Goal: Purchase product/service

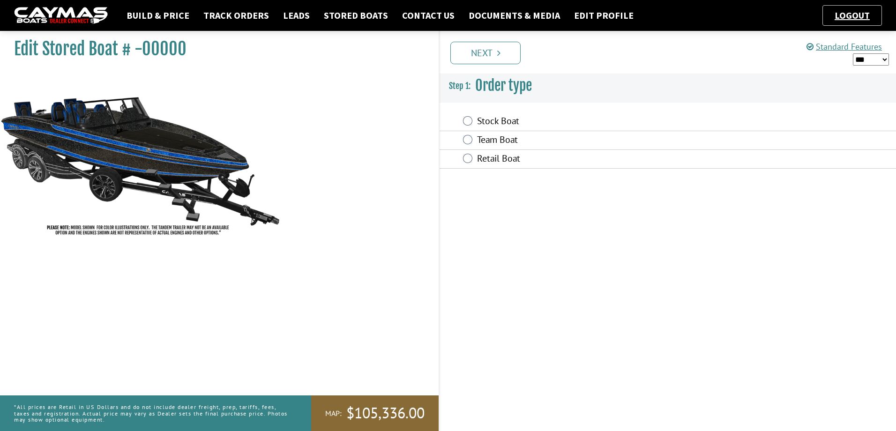
click at [501, 65] on div "Prev Next" at bounding box center [667, 52] width 457 height 43
click at [495, 52] on link "Next" at bounding box center [485, 53] width 70 height 22
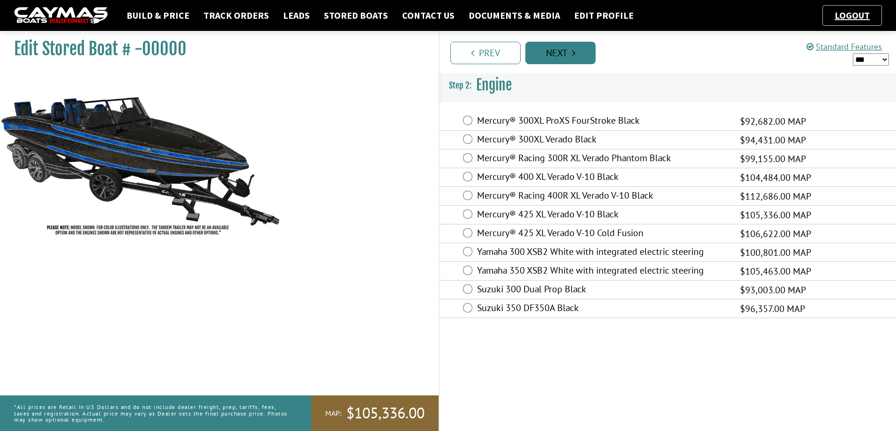
click at [577, 62] on link "Next" at bounding box center [560, 53] width 70 height 22
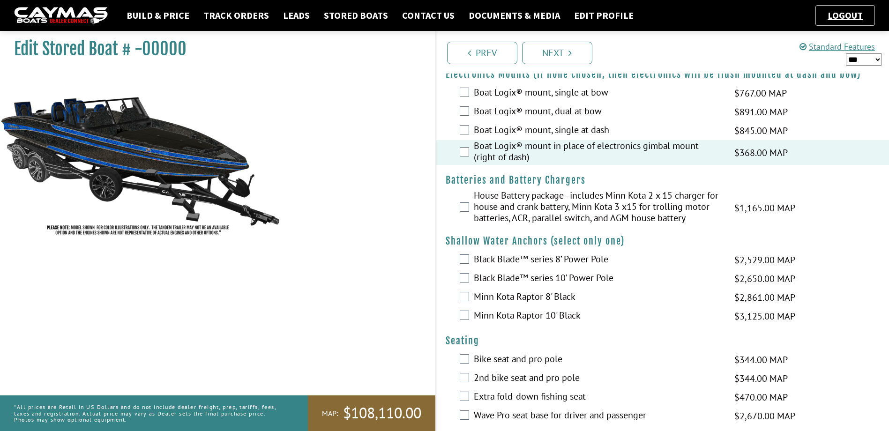
scroll to position [656, 0]
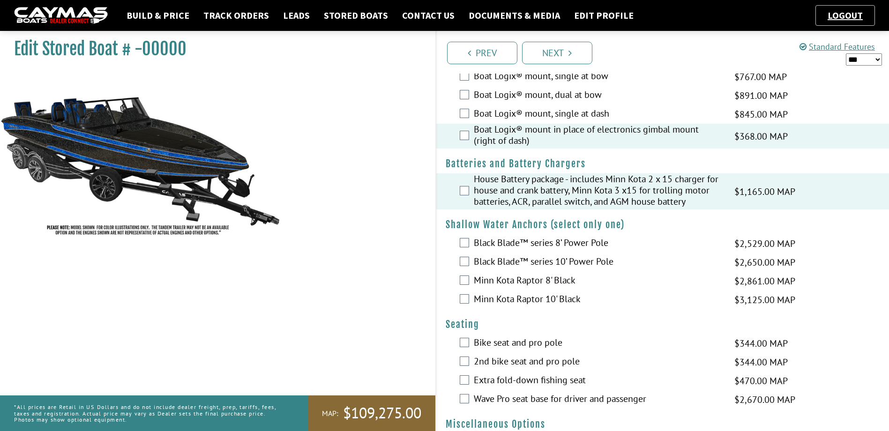
click at [465, 267] on div "Black Blade™ series 10’ Power Pole $2,650.00 MAP $2,253.00 $3,129.00 MSRP $2,81…" at bounding box center [662, 262] width 453 height 19
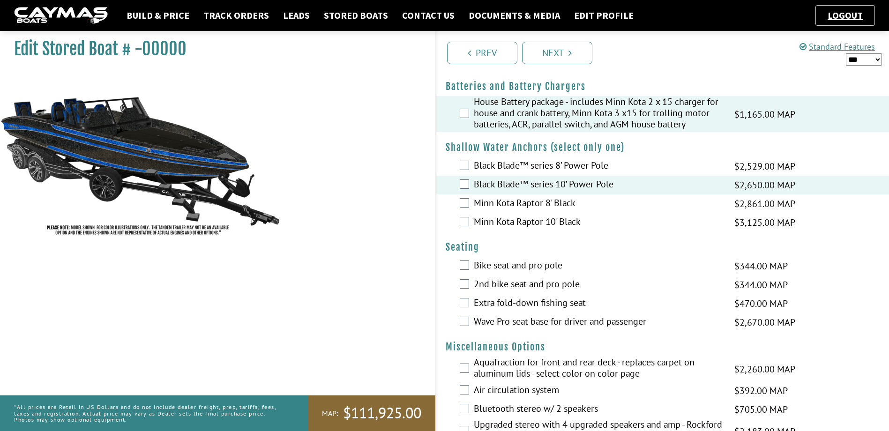
scroll to position [750, 0]
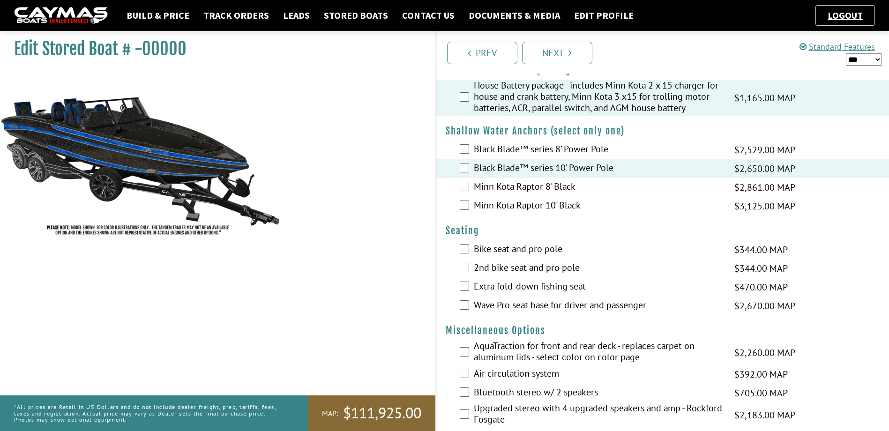
click at [462, 253] on div "Bike seat and pro pole $344.00 MAP $293.00 $406.00 MSRP $366.00" at bounding box center [662, 249] width 453 height 19
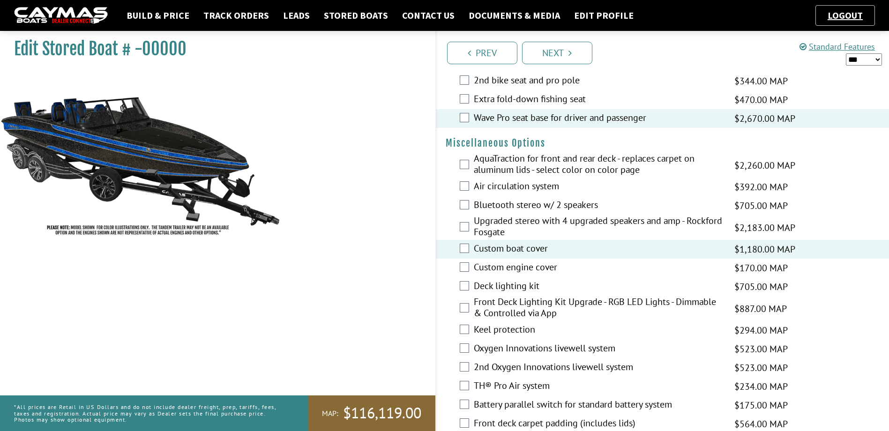
scroll to position [984, 0]
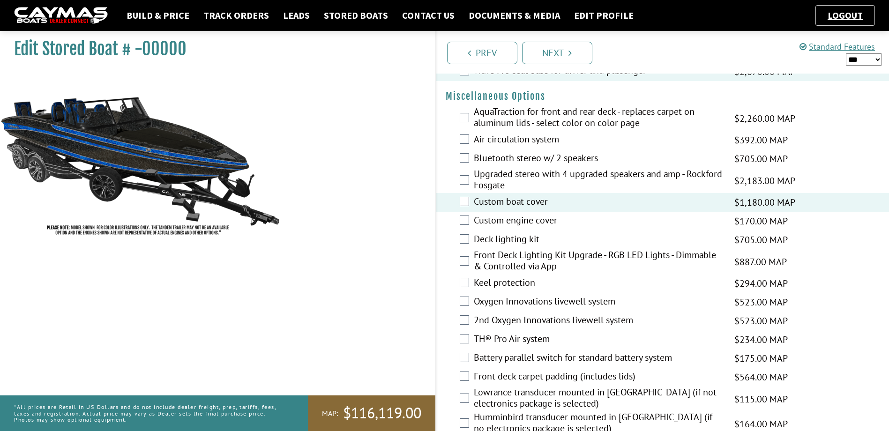
click at [461, 287] on div "Keel protection $294.00 MAP $250.00 $347.00 MSRP $312.00" at bounding box center [662, 283] width 453 height 19
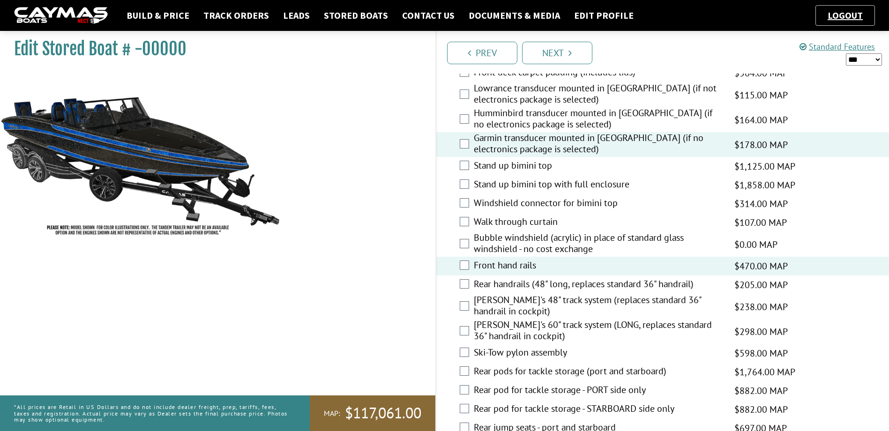
scroll to position [1312, 0]
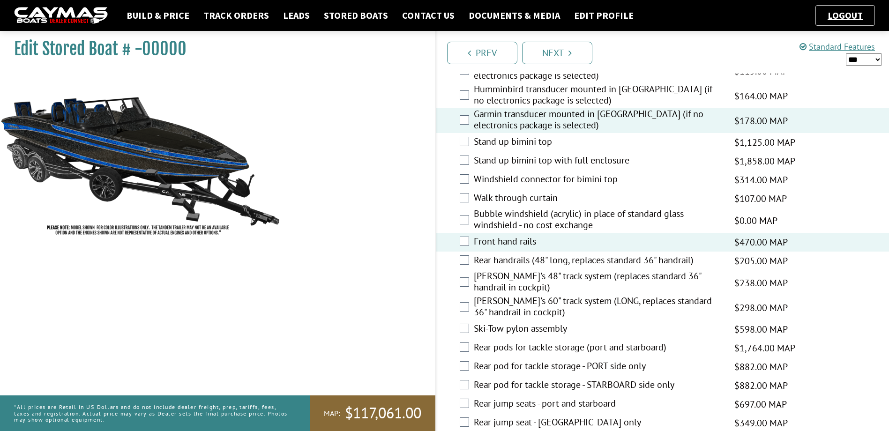
click at [468, 356] on div "Rear pods for tackle storage (port and starboard) $1,764.00 MAP $1,500.00 $2,08…" at bounding box center [662, 348] width 453 height 19
click at [466, 352] on div "Rear pods for tackle storage (port and starboard) $1,764.00 MAP $1,500.00 $2,08…" at bounding box center [662, 348] width 453 height 19
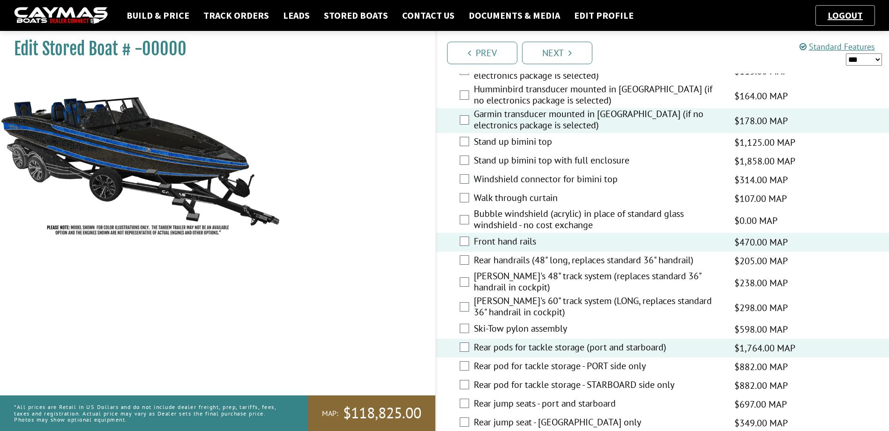
click at [469, 301] on div "[PERSON_NAME]'s 60" track system (LONG, replaces standard 36" handrail in cockp…" at bounding box center [662, 307] width 453 height 25
click at [469, 305] on div "[PERSON_NAME]'s 60" track system (LONG, replaces standard 36" handrail in cockp…" at bounding box center [662, 307] width 453 height 25
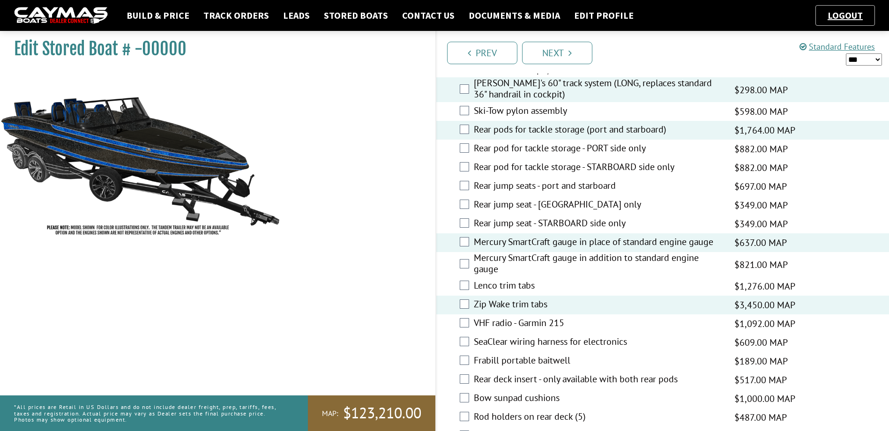
scroll to position [1546, 0]
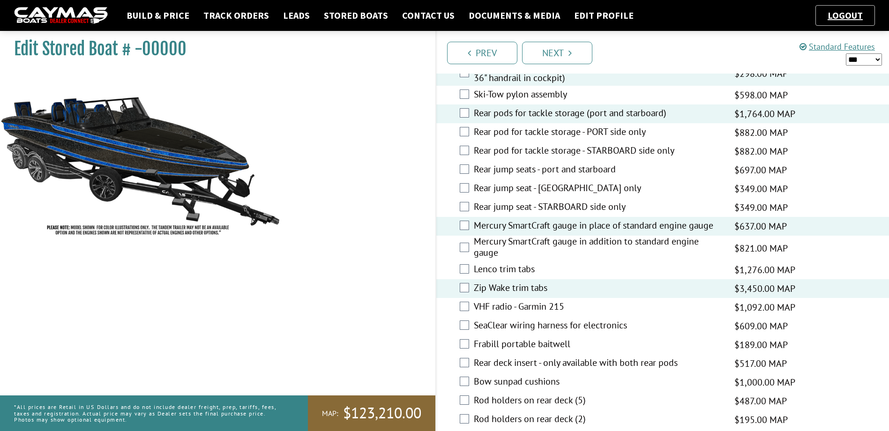
click at [463, 330] on div "SeaClear wiring harness for electronics $609.00 MAP $518.00 $719.00 MSRP $647.00" at bounding box center [662, 326] width 453 height 19
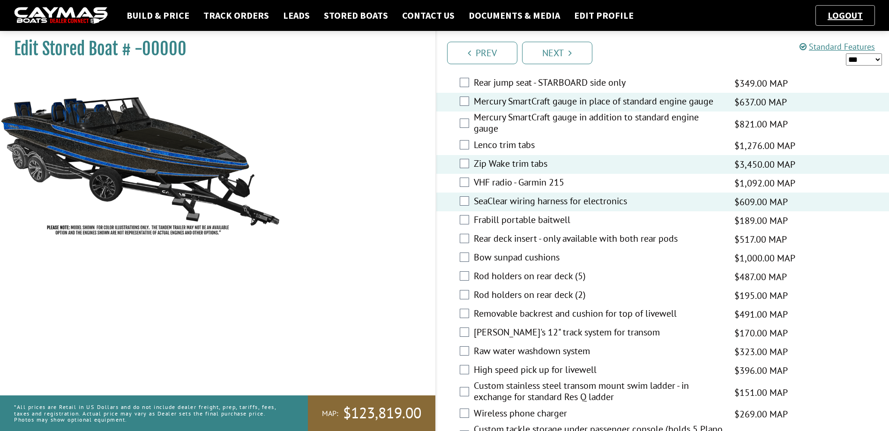
scroll to position [1687, 0]
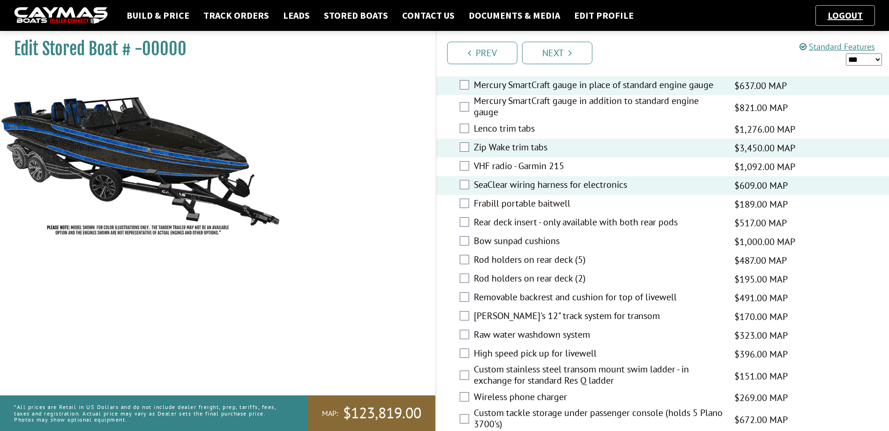
click at [464, 348] on div "High speed pick up for livewell $396.00 MAP $337.00 $468.00 MSRP $421.00" at bounding box center [662, 354] width 453 height 19
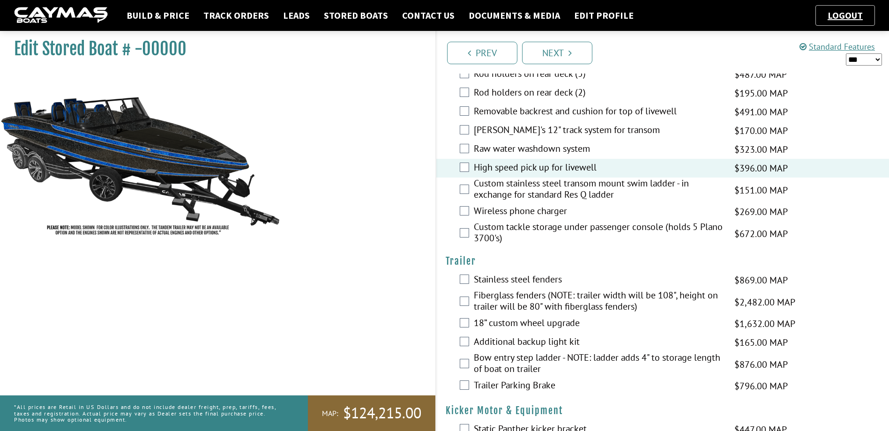
scroll to position [1874, 0]
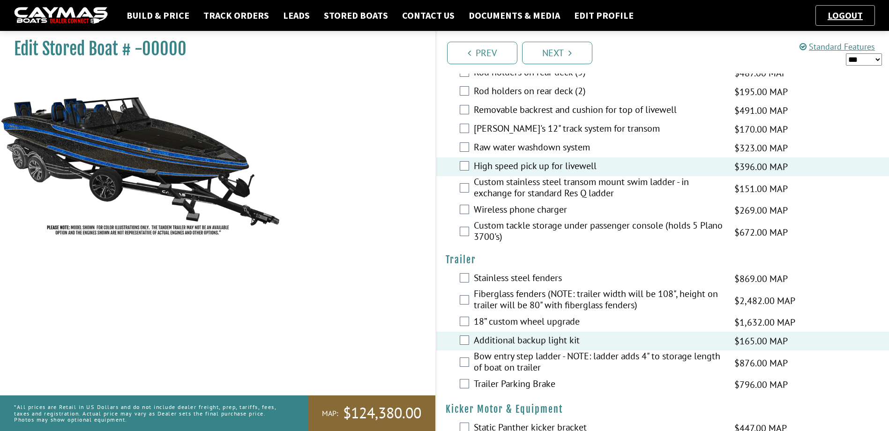
click at [463, 356] on div "Bow entry step ladder - NOTE: ladder adds 4" to storage length of boat on trail…" at bounding box center [662, 362] width 453 height 25
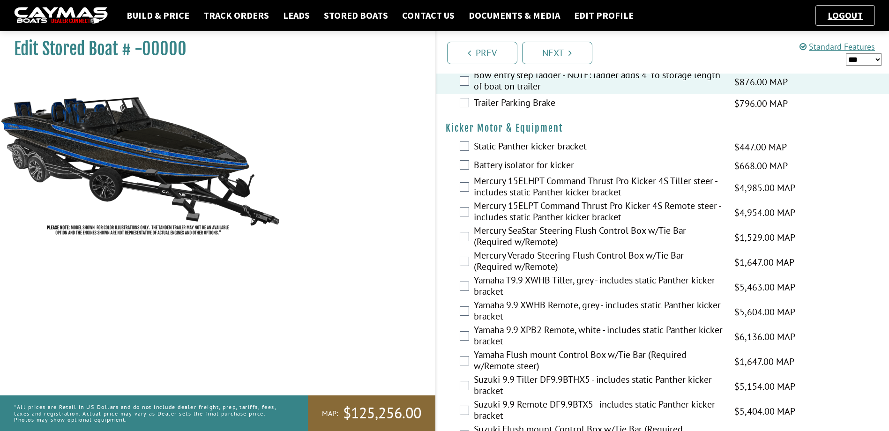
scroll to position [2265, 0]
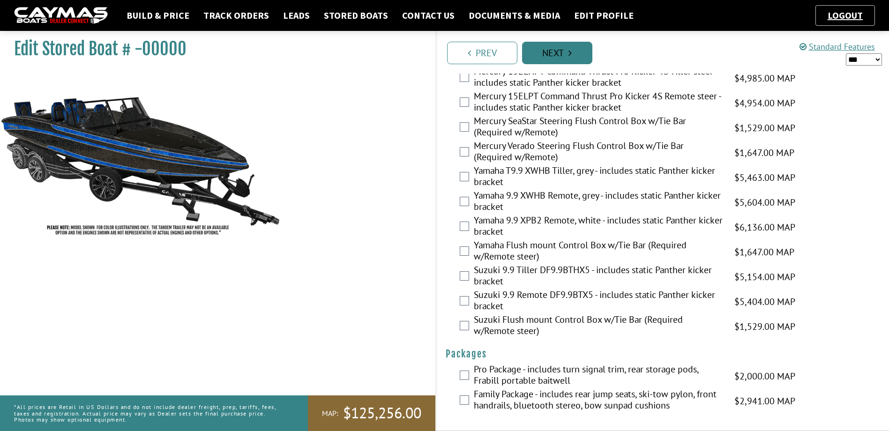
click at [554, 53] on link "Next" at bounding box center [557, 53] width 70 height 22
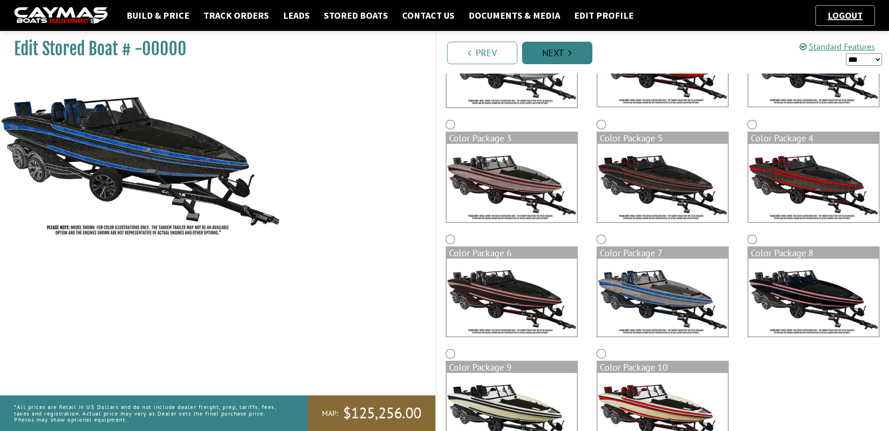
click at [554, 53] on link "Next" at bounding box center [557, 53] width 70 height 22
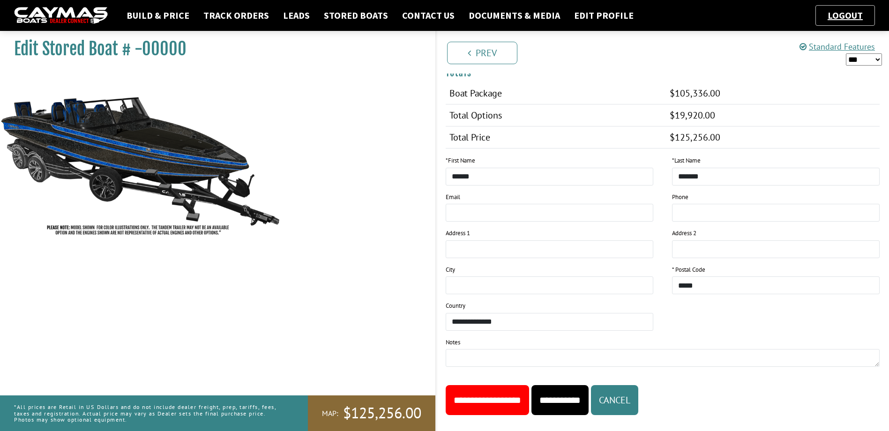
scroll to position [936, 0]
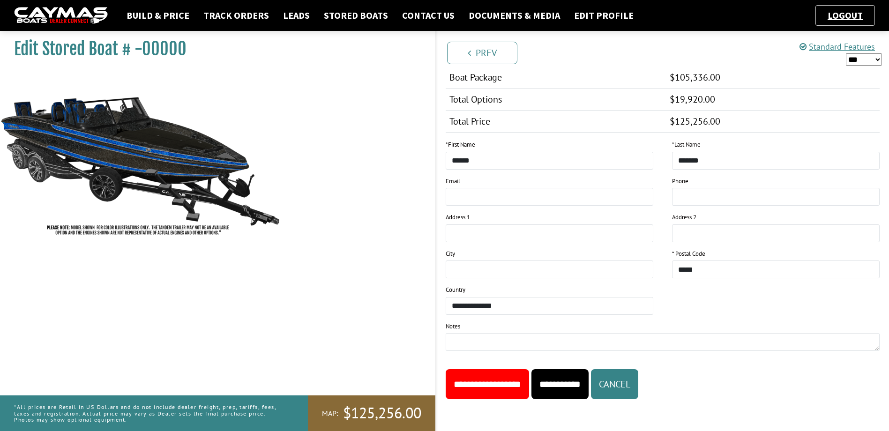
click at [518, 390] on input "**********" at bounding box center [487, 384] width 83 height 30
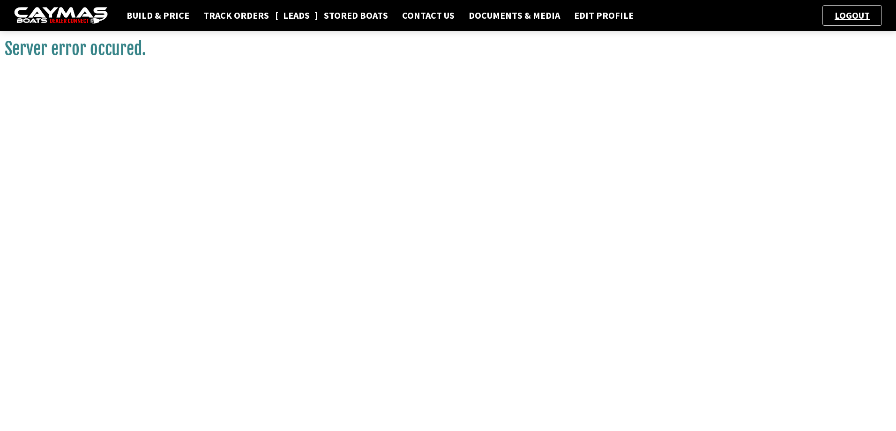
click at [284, 18] on link "Leads" at bounding box center [296, 15] width 36 height 12
